Goal: Information Seeking & Learning: Learn about a topic

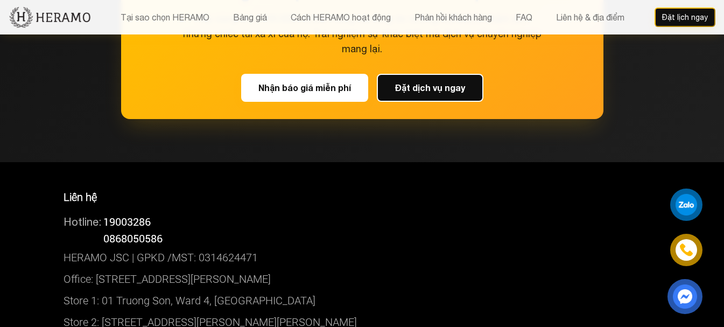
scroll to position [5170, 0]
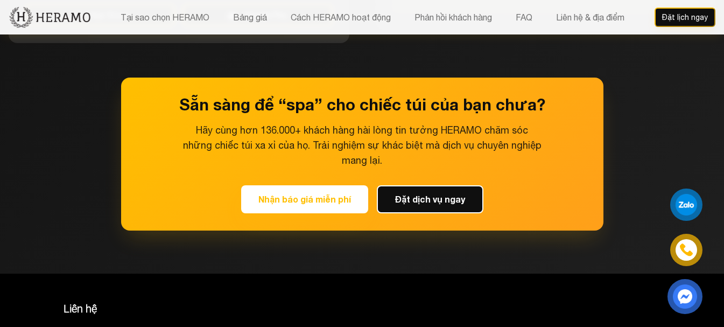
click at [310, 185] on button "Nhận báo giá miễn phí" at bounding box center [304, 199] width 127 height 28
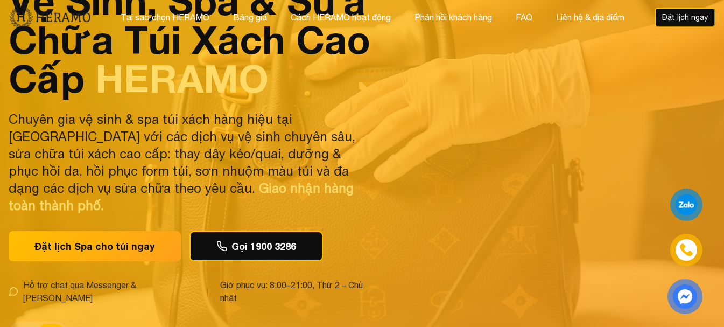
scroll to position [0, 0]
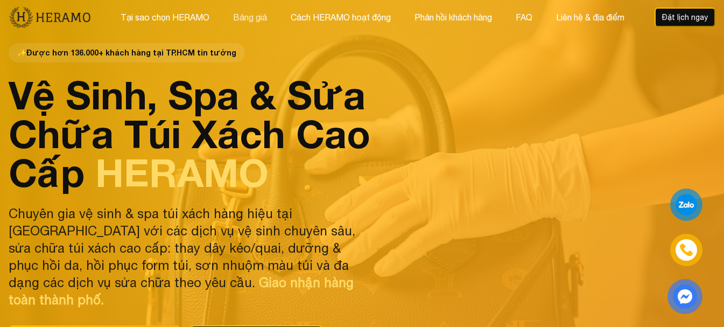
click at [239, 12] on button "Bảng giá" at bounding box center [250, 17] width 40 height 14
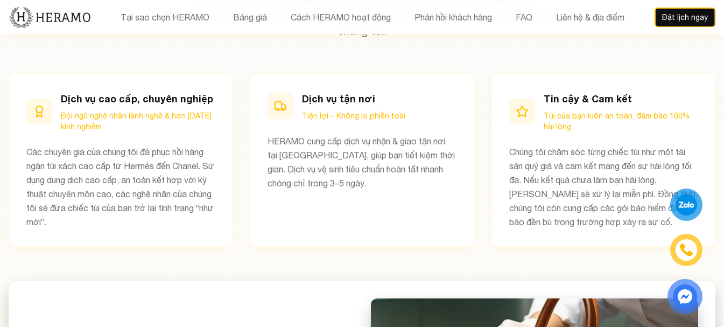
scroll to position [700, 0]
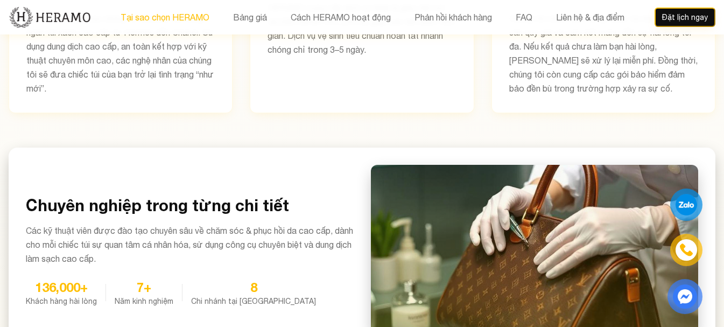
click at [187, 18] on button "Tại sao chọn HERAMO" at bounding box center [164, 17] width 95 height 14
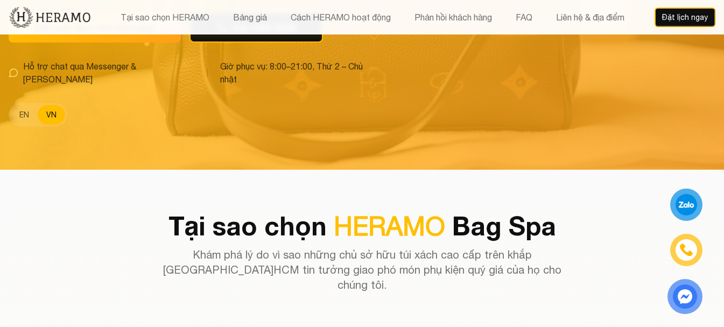
scroll to position [310, 0]
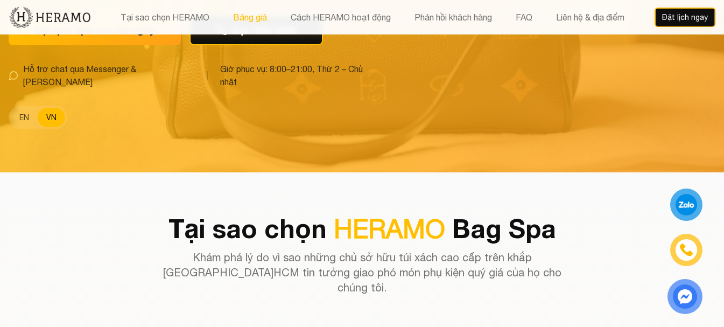
click at [257, 19] on button "Bảng giá" at bounding box center [250, 17] width 40 height 14
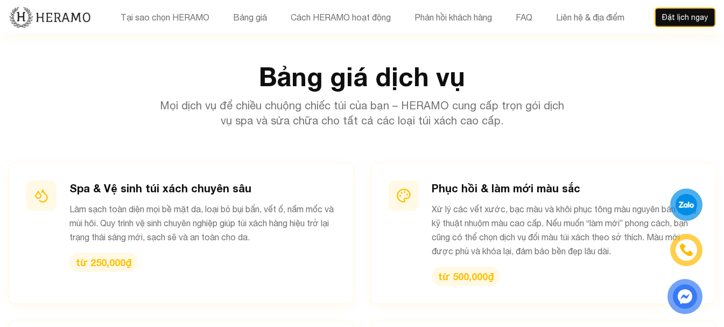
scroll to position [1125, 0]
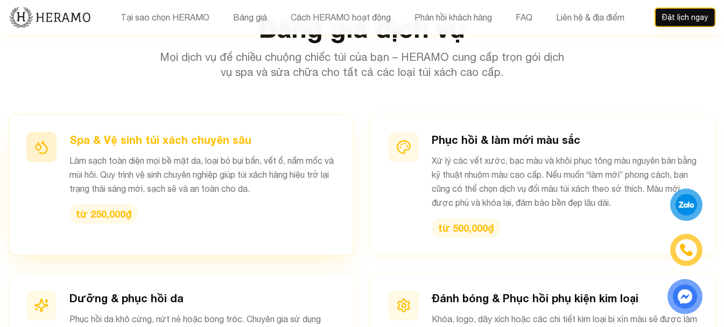
click at [195, 132] on h3 "Spa & Vệ sinh túi xách chuyên sâu" at bounding box center [202, 139] width 267 height 15
click at [177, 132] on h3 "Spa & Vệ sinh túi xách chuyên sâu" at bounding box center [202, 139] width 267 height 15
click at [100, 204] on div "từ 250,000₫" at bounding box center [103, 213] width 68 height 19
click at [52, 132] on div at bounding box center [41, 147] width 30 height 30
click at [131, 132] on h3 "Spa & Vệ sinh túi xách chuyên sâu" at bounding box center [202, 139] width 267 height 15
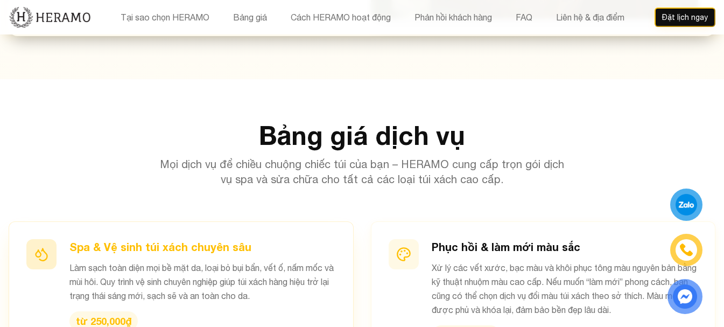
scroll to position [1018, 0]
